Goal: Task Accomplishment & Management: Manage account settings

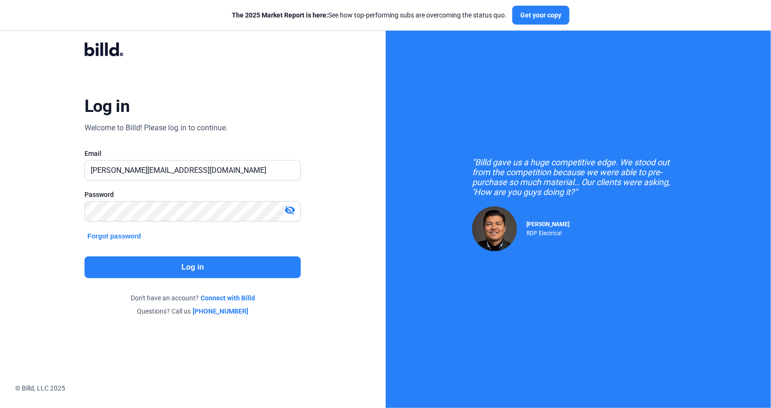
click at [215, 259] on button "Log in" at bounding box center [193, 267] width 216 height 22
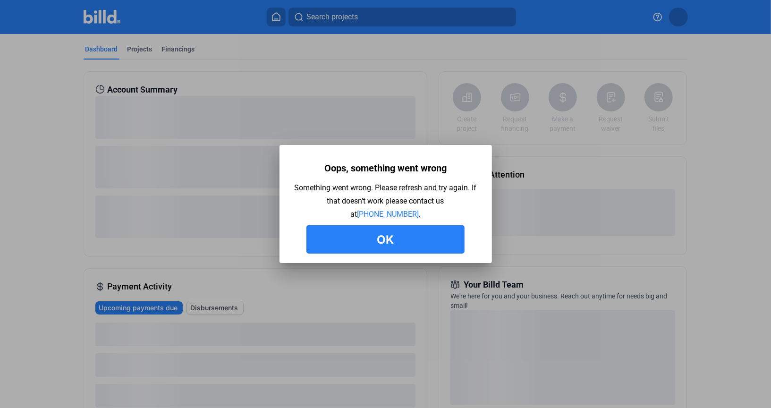
click at [355, 245] on button "Ok" at bounding box center [385, 239] width 158 height 28
